Goal: Task Accomplishment & Management: Manage account settings

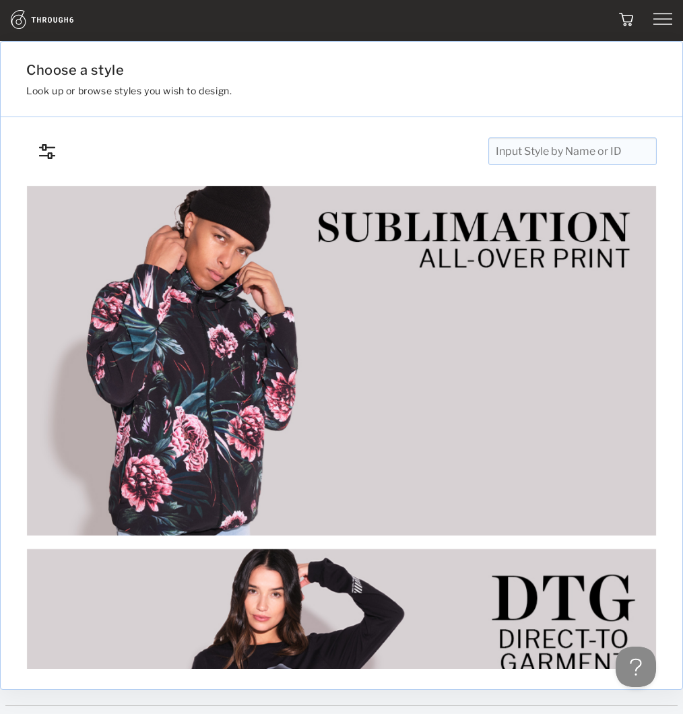
click at [646, 25] on div at bounding box center [594, 19] width 158 height 19
click at [657, 23] on img at bounding box center [662, 19] width 19 height 19
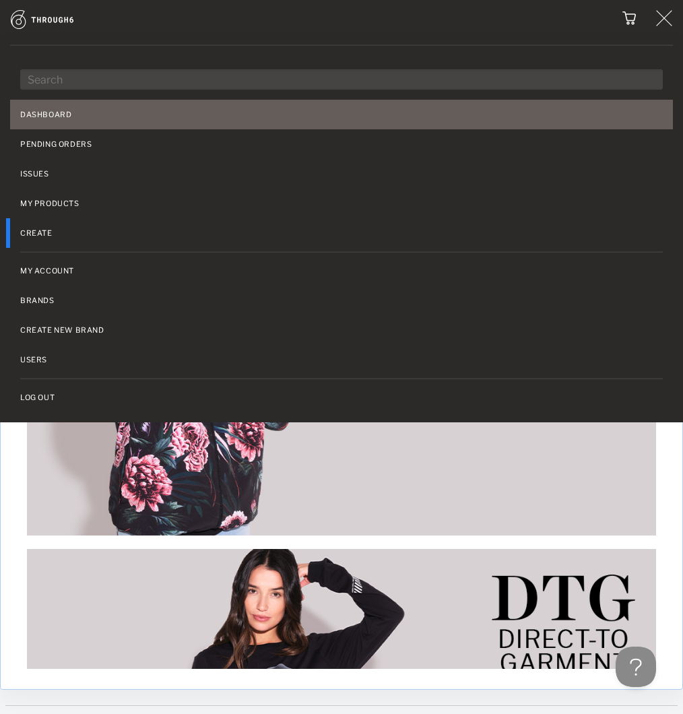
click at [63, 112] on link "Dashboard" at bounding box center [341, 115] width 663 height 30
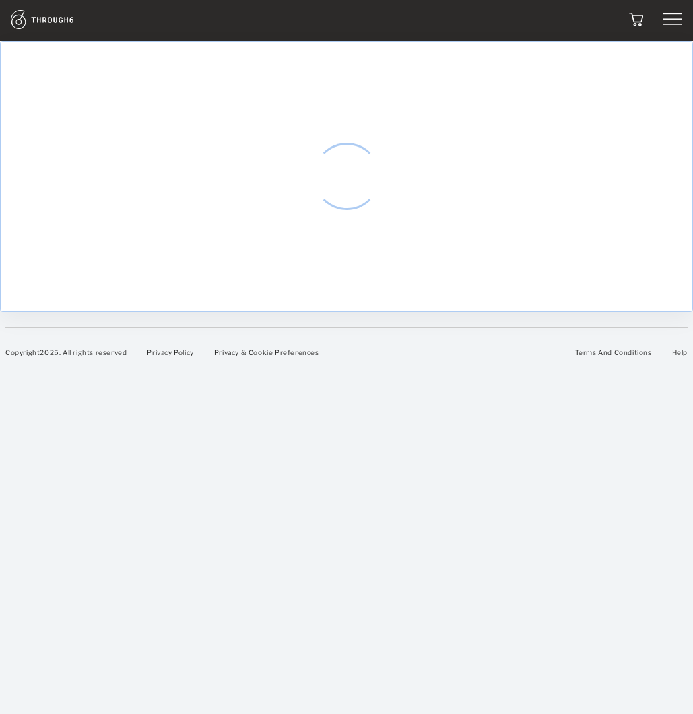
select select "9"
select select "2025"
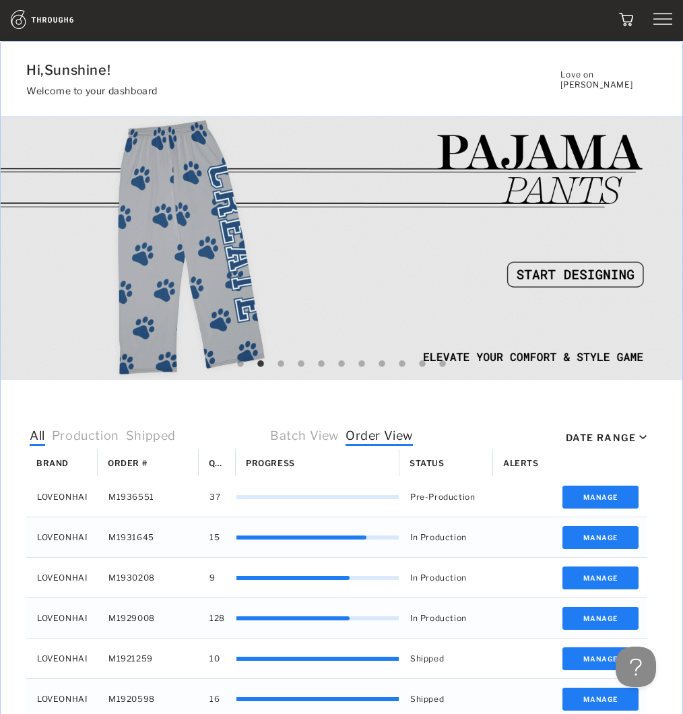
click at [653, 20] on img at bounding box center [662, 19] width 19 height 19
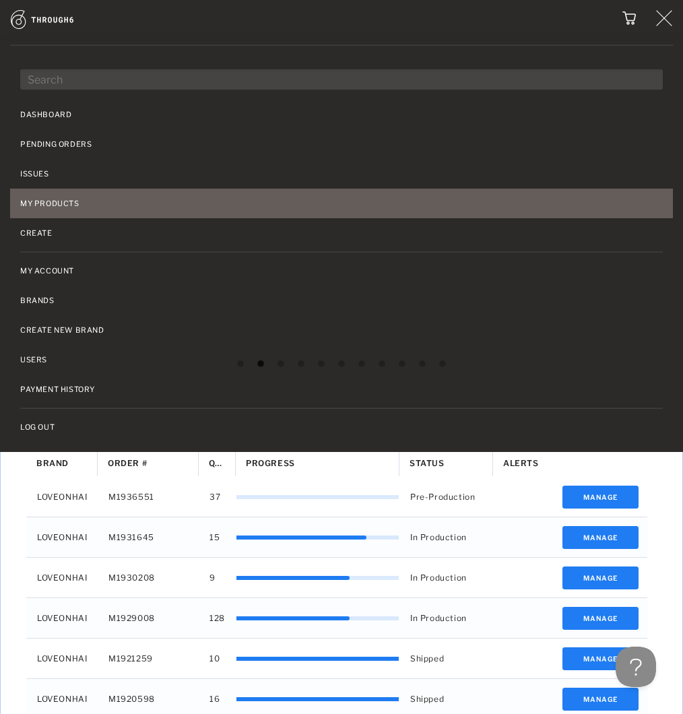
click at [60, 193] on link "My Products" at bounding box center [341, 204] width 663 height 30
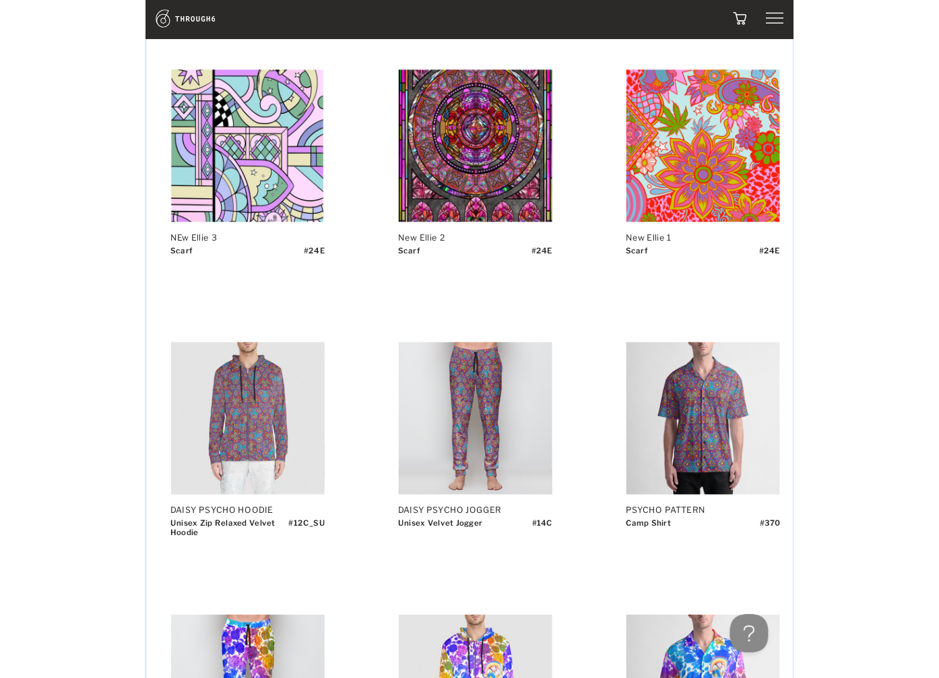
scroll to position [386, 0]
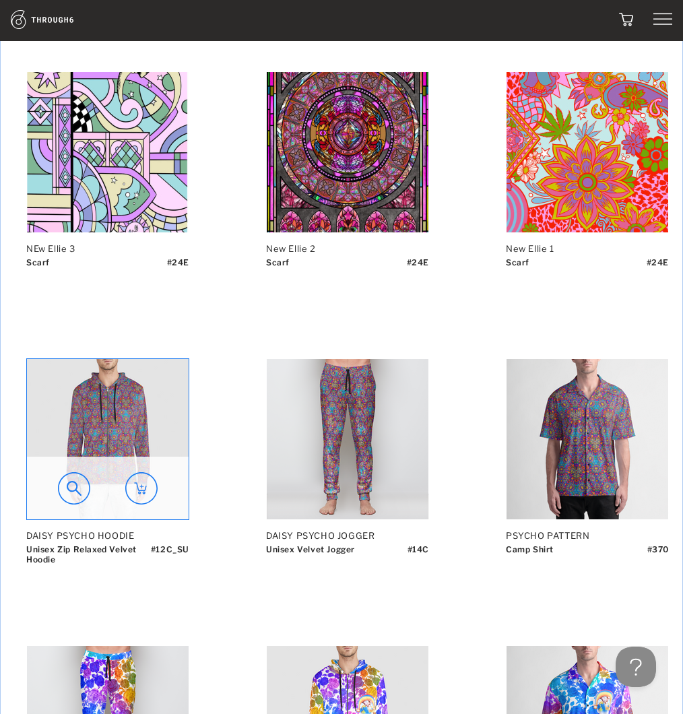
click at [118, 381] on img at bounding box center [108, 439] width 162 height 160
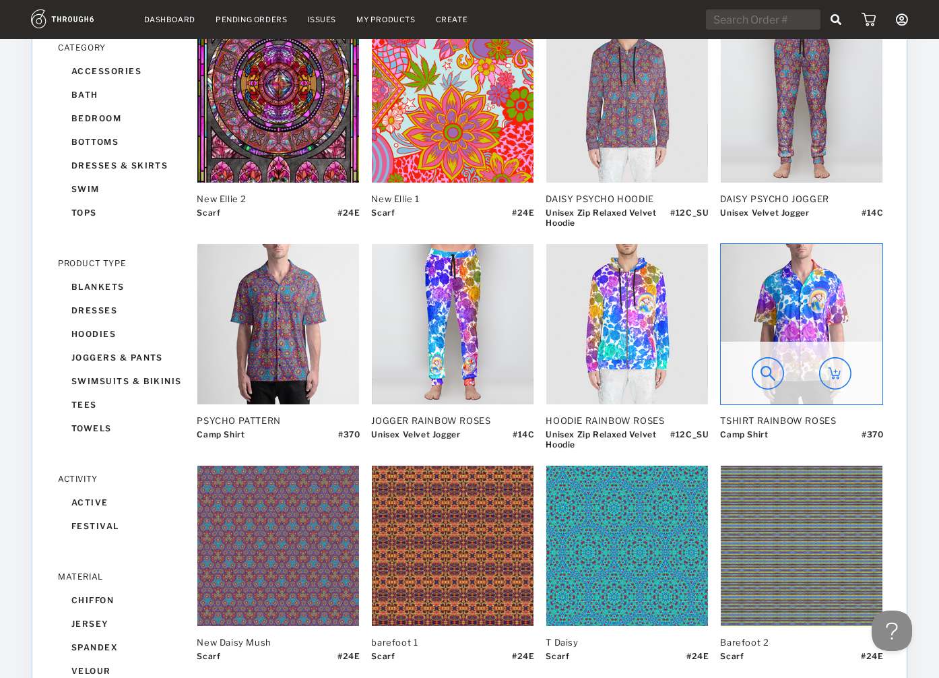
click at [692, 326] on img at bounding box center [802, 324] width 162 height 160
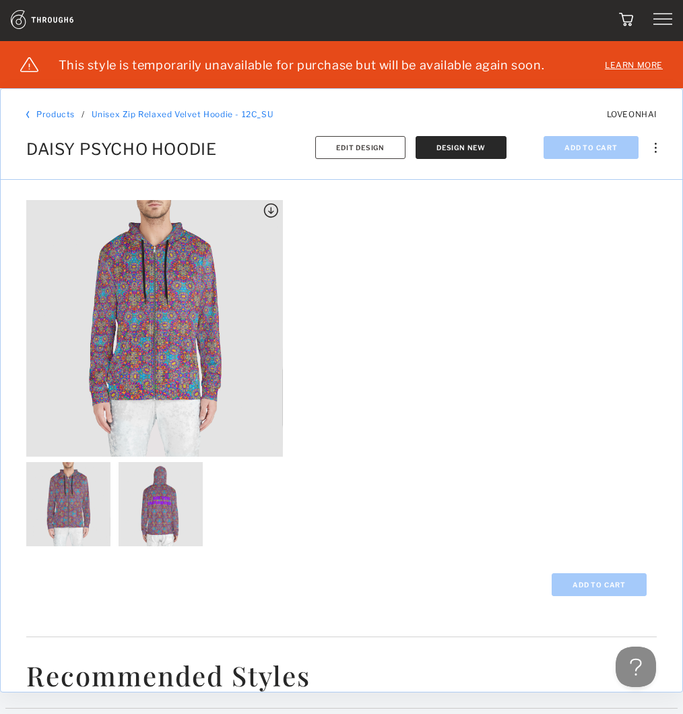
click at [370, 158] on div "Products / Unisex Zip Relaxed Velvet Hoodie - 12C_SU Unisex Zip Relaxed Velvet …" at bounding box center [342, 134] width 682 height 91
click at [369, 150] on span "Edit Design" at bounding box center [360, 147] width 48 height 8
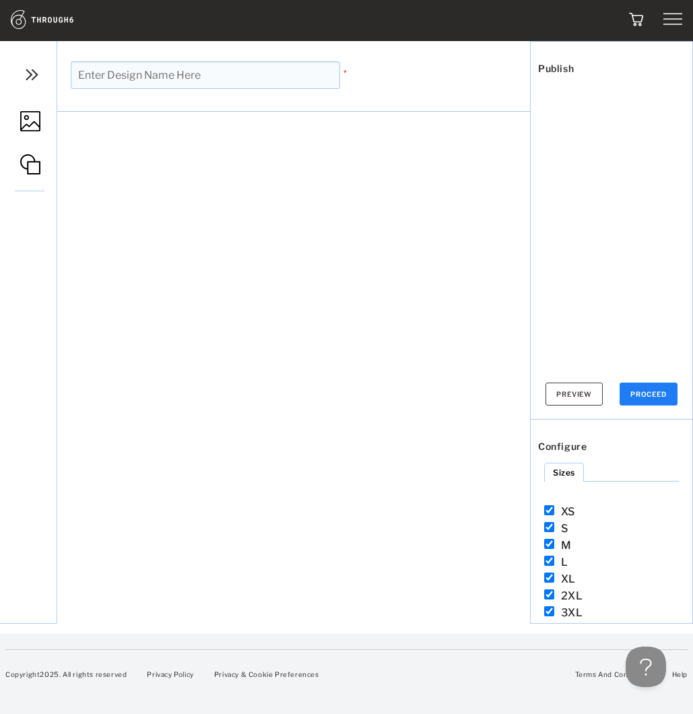
type input "DAISY PSYCHO HOODIE"
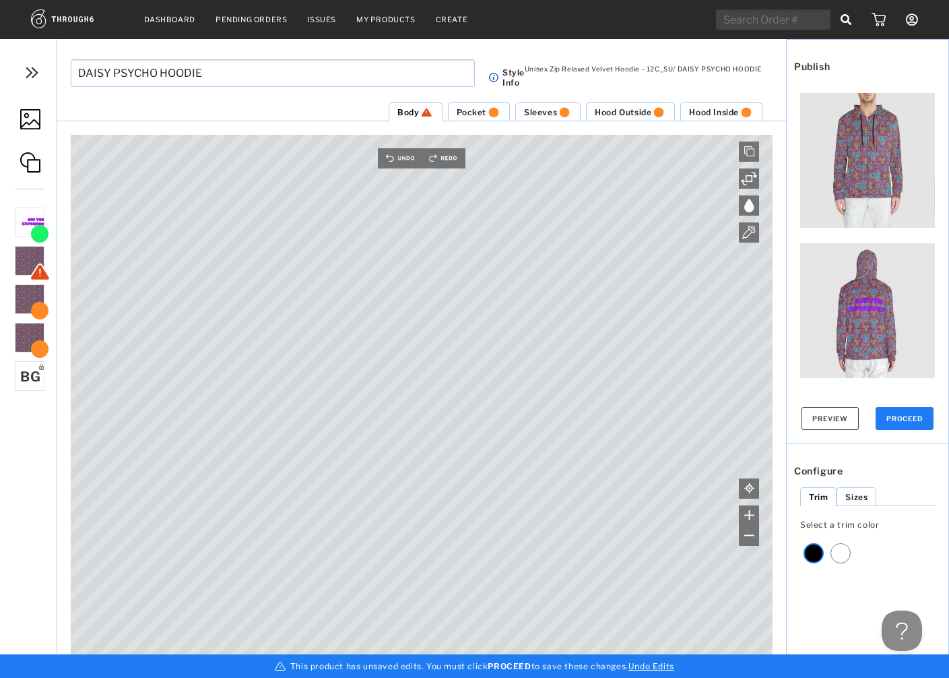
click at [40, 513] on ul "ARE YOU EXPERIENCED-01.png 452 DPI - Great ARE YOU EXPERIENCED-01.png 452 DPI -…" at bounding box center [117, 434] width 209 height 462
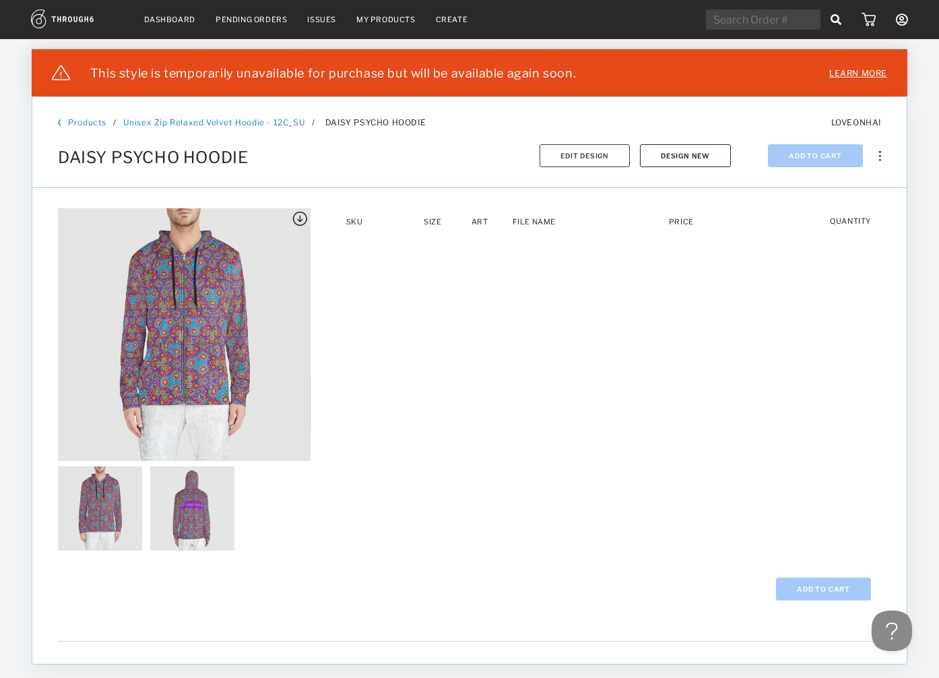
click at [685, 160] on button "Design New" at bounding box center [685, 155] width 91 height 23
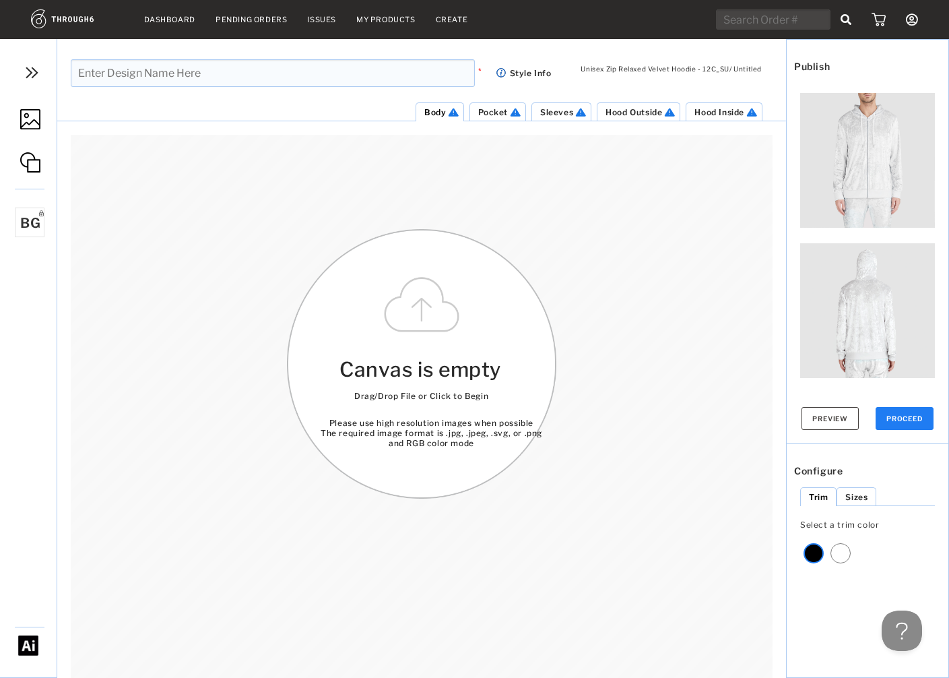
click at [25, 647] on img at bounding box center [28, 645] width 20 height 20
click at [345, 435] on span "Please use high resolution images when possible The required image format is .j…" at bounding box center [432, 433] width 222 height 30
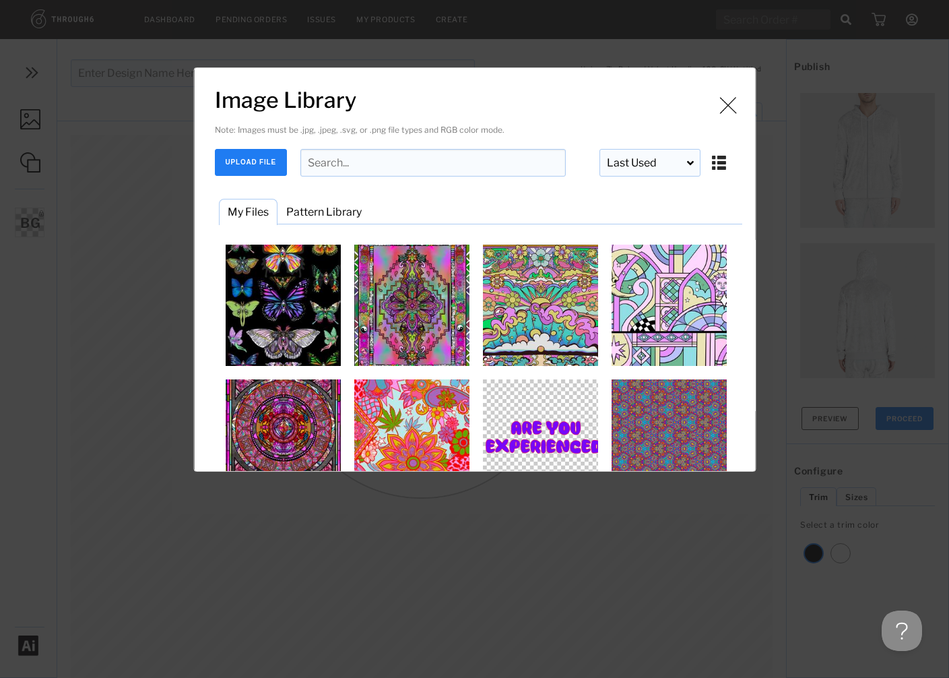
click at [717, 102] on img "Image Library" at bounding box center [727, 105] width 20 height 20
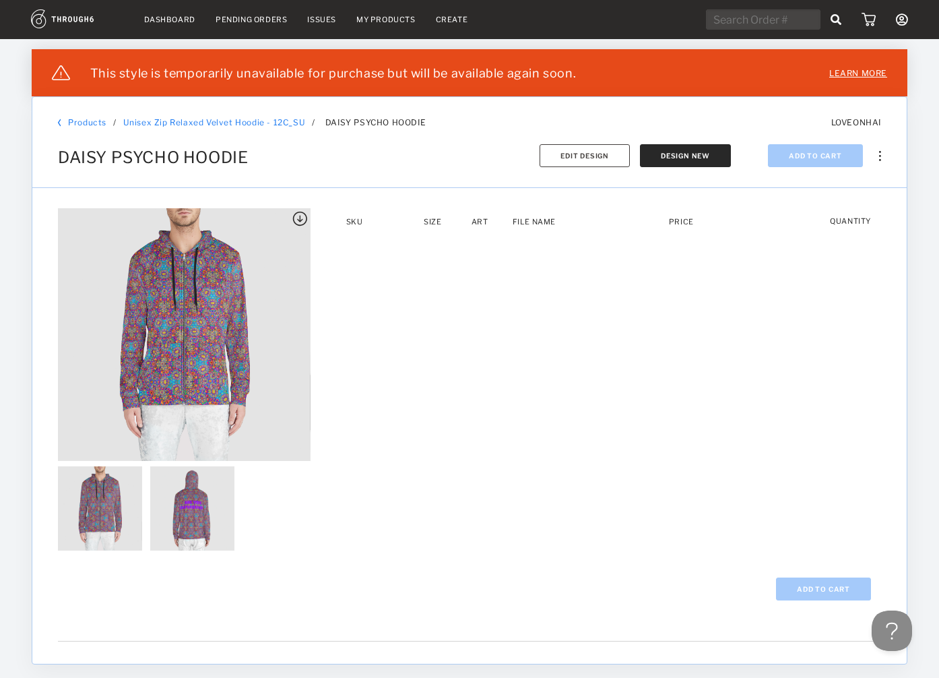
click at [123, 599] on div "Add To Cart" at bounding box center [470, 588] width 834 height 23
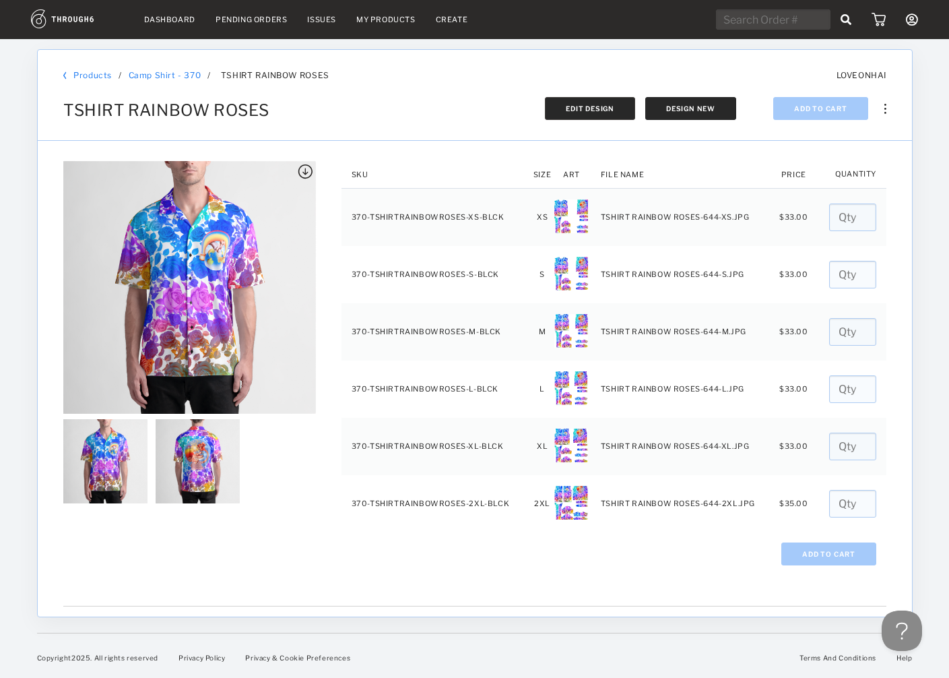
click at [592, 109] on span "Edit Design" at bounding box center [590, 108] width 48 height 8
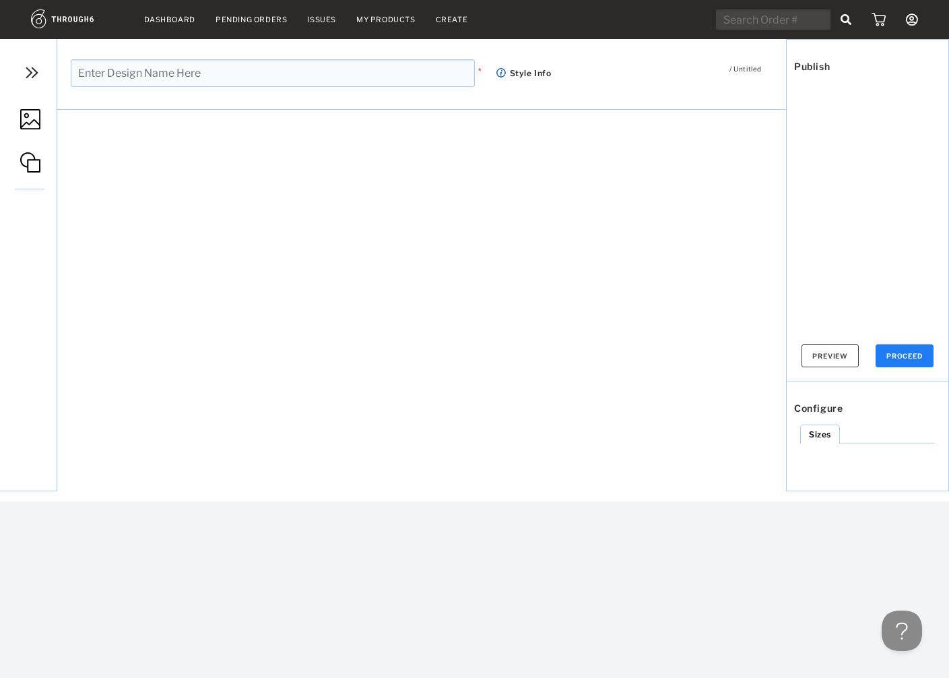
type input "TSHIRT RAINBOW ROSES"
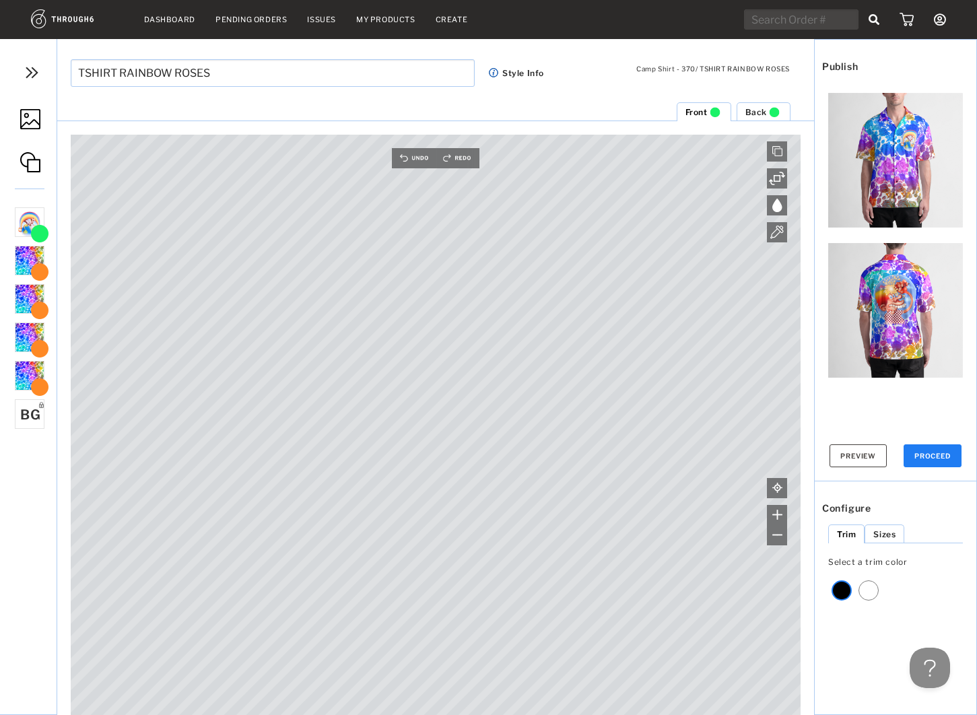
click at [27, 481] on ul "RAINBOW.png 280 DPI - Great RAINBOW.png 280 DPI - Great 001_repeatable_300dpi.p…" at bounding box center [117, 453] width 209 height 500
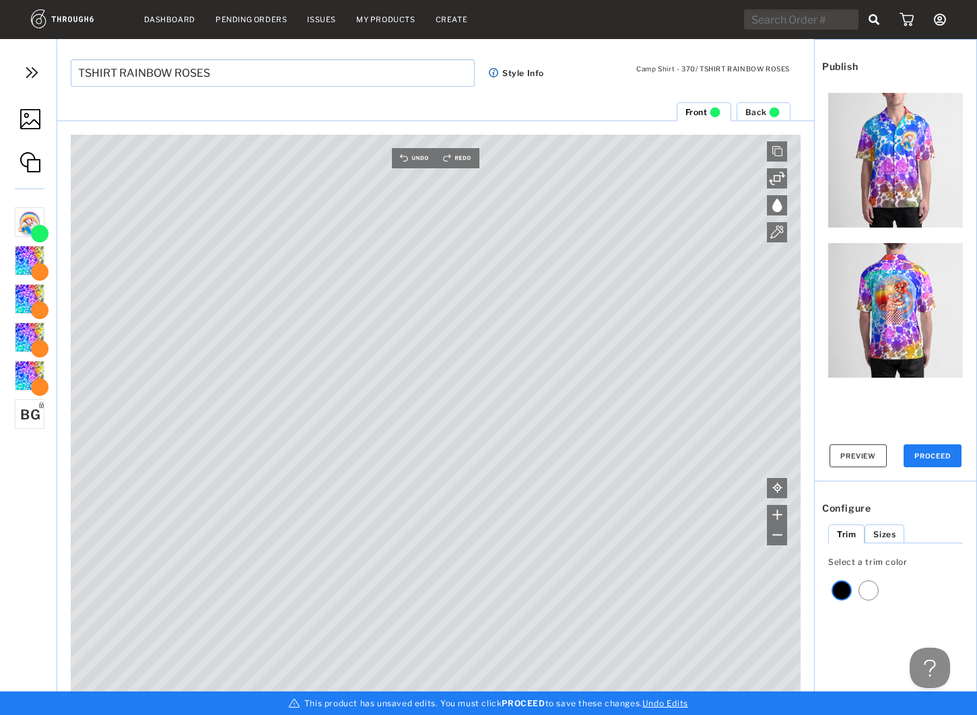
click at [663, 69] on label "Camp Shirt - 370 / TSHIRT RAINBOW ROSES" at bounding box center [713, 69] width 154 height 8
click at [656, 67] on label "Camp Shirt - 370 / TSHIRT RAINBOW ROSES" at bounding box center [713, 69] width 154 height 8
click at [656, 66] on label "Camp Shirt - 370 / TSHIRT RAINBOW ROSES" at bounding box center [713, 69] width 154 height 8
